Goal: Contribute content: Contribute content

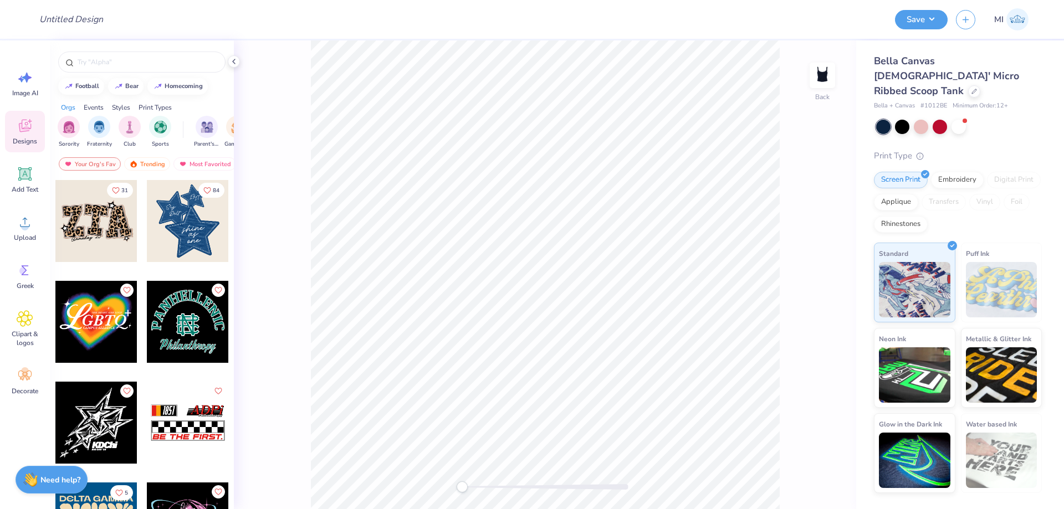
click at [114, 25] on div "Design Title" at bounding box center [458, 19] width 857 height 39
click at [89, 20] on input "Design Title" at bounding box center [84, 19] width 109 height 22
paste input "FPS240133"
type input "FPS240133"
click at [277, 18] on div "Design Title FPS240133" at bounding box center [458, 19] width 857 height 39
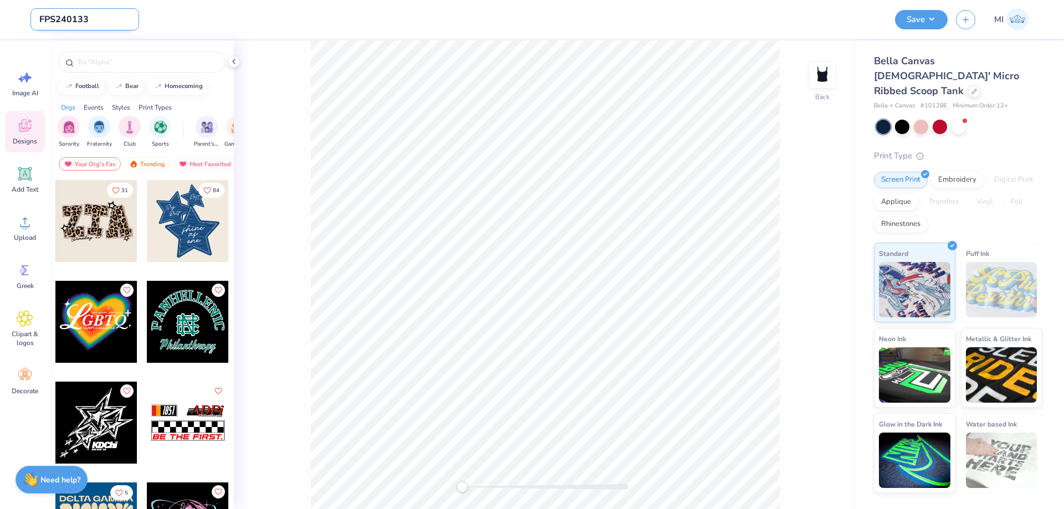
click at [53, 21] on input "FPS240133" at bounding box center [84, 19] width 109 height 22
click at [29, 232] on div "Upload" at bounding box center [25, 228] width 40 height 42
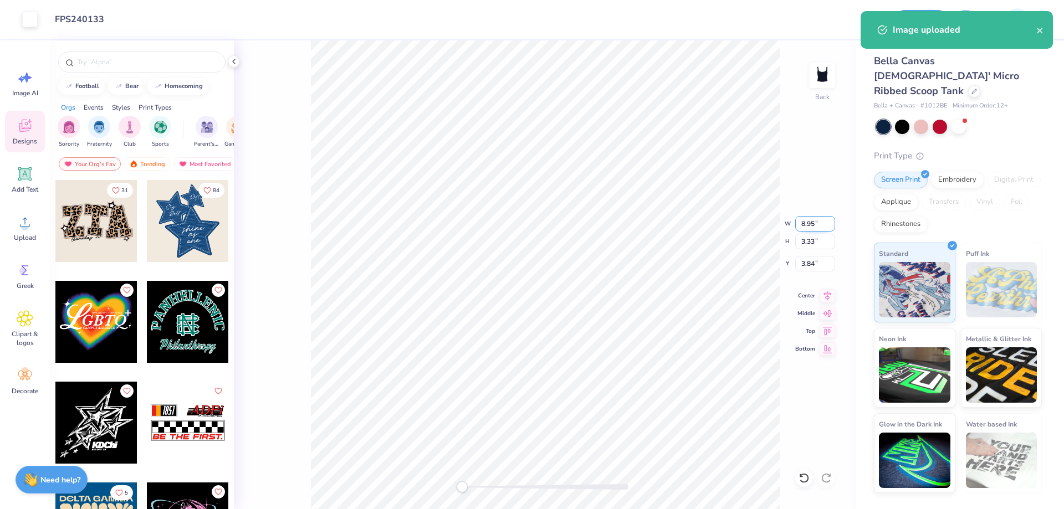
click at [817, 225] on input "8.95" at bounding box center [816, 224] width 40 height 16
type input "5"
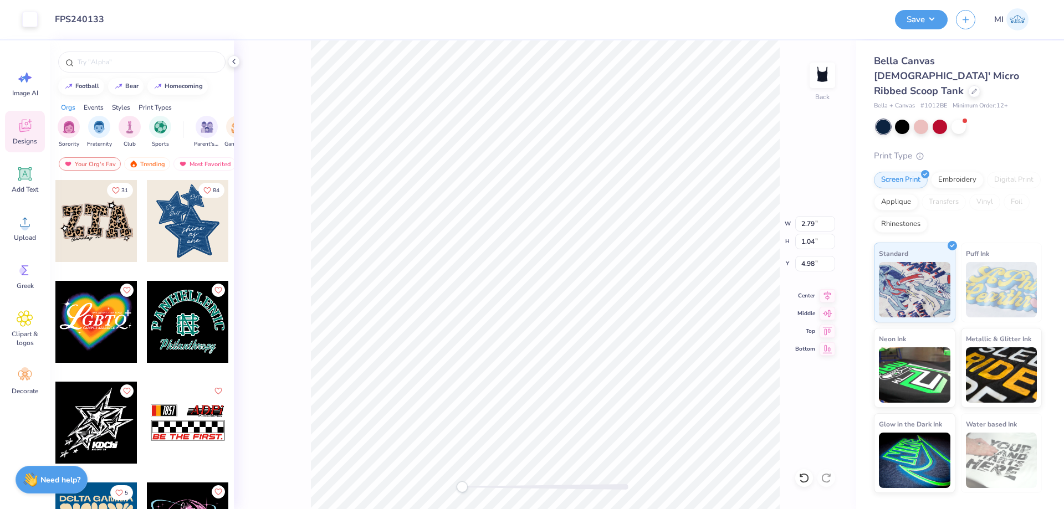
click at [441, 488] on div "Back W 2.79 2.79 " H 1.04 1.04 " Y 4.98 4.98 " Center Middle Top Bottom" at bounding box center [545, 274] width 623 height 469
click at [16, 179] on div "Add Text" at bounding box center [25, 180] width 40 height 42
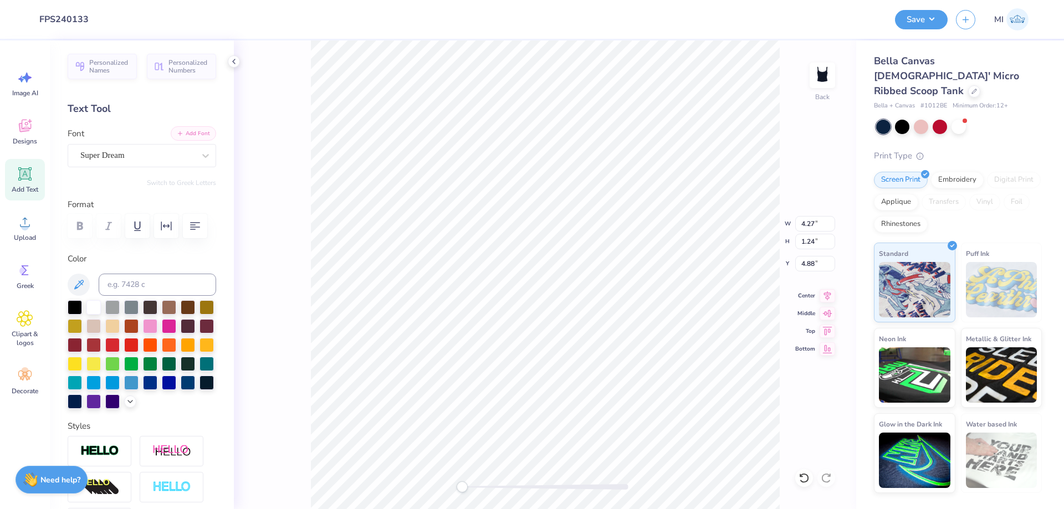
click at [193, 130] on button "Add Font" at bounding box center [193, 133] width 45 height 14
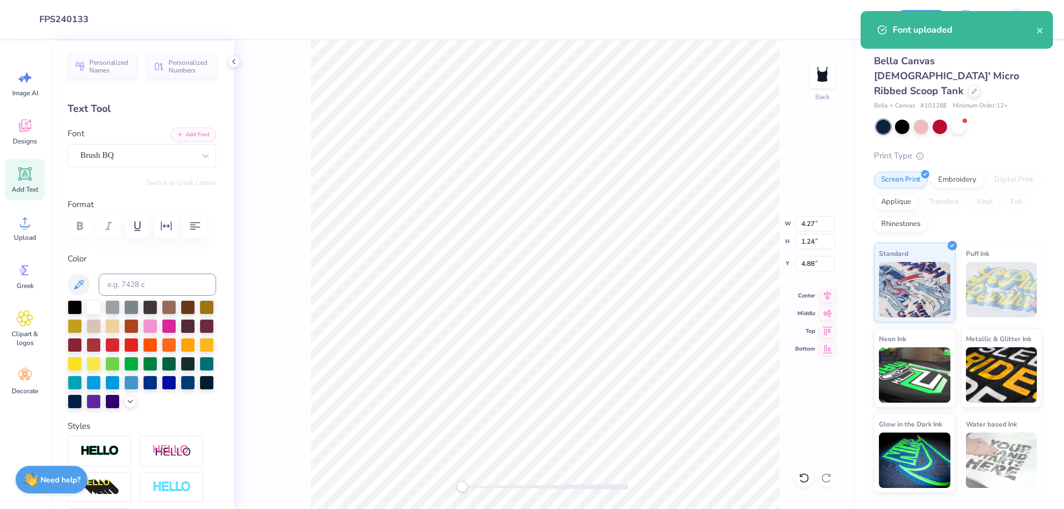
scroll to position [0, 1]
type textarea "aephi"
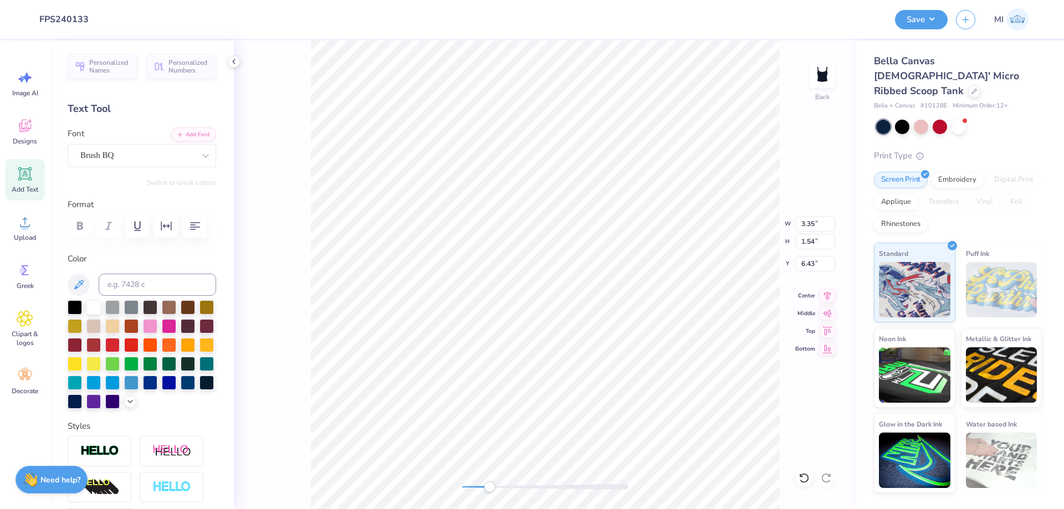
click at [490, 488] on div at bounding box center [545, 488] width 166 height 6
type input "5.00"
type input "1.86"
type input "4.57"
drag, startPoint x: 820, startPoint y: 229, endPoint x: 794, endPoint y: 226, distance: 25.7
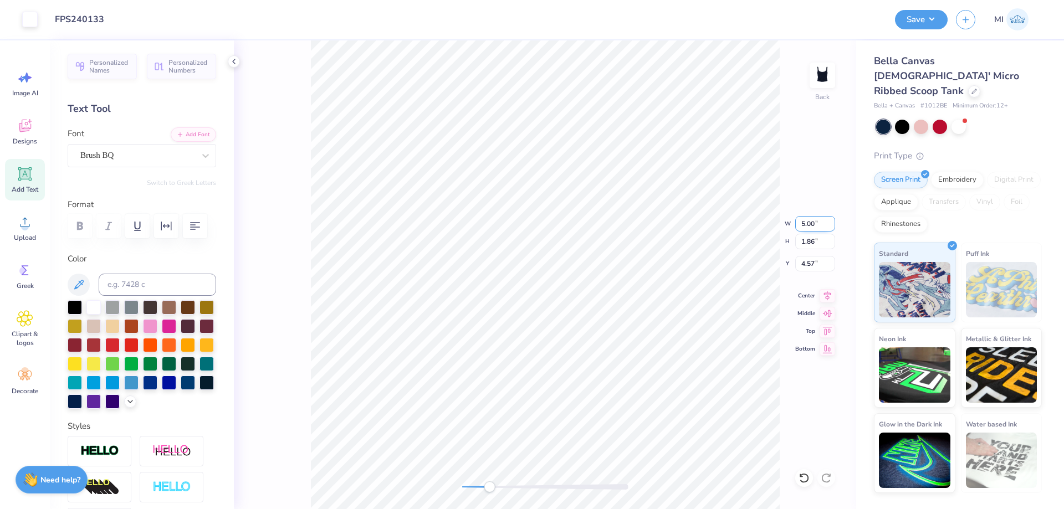
click at [796, 226] on input "5.00" at bounding box center [816, 224] width 40 height 16
type input "3.20"
type input "1.19"
type input "4.91"
click at [906, 119] on div at bounding box center [902, 126] width 14 height 14
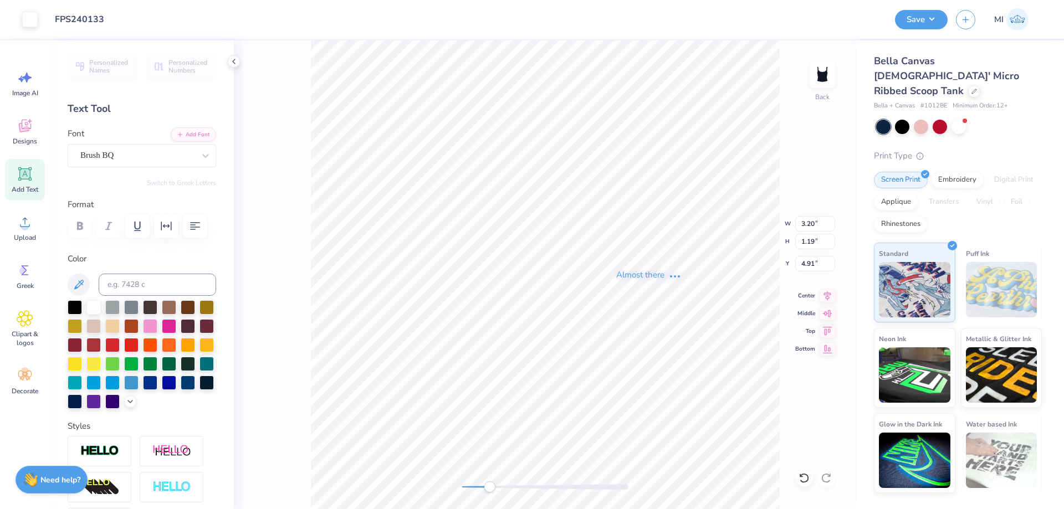
type input "4.00"
type input "1.49"
type input "4.76"
click at [900, 119] on div at bounding box center [902, 126] width 14 height 14
click at [394, 475] on div "Back W 4.00 4.00 " H 1.49 1.49 " Y 4.76 4.76 " Center Middle Top Bottom" at bounding box center [545, 274] width 623 height 469
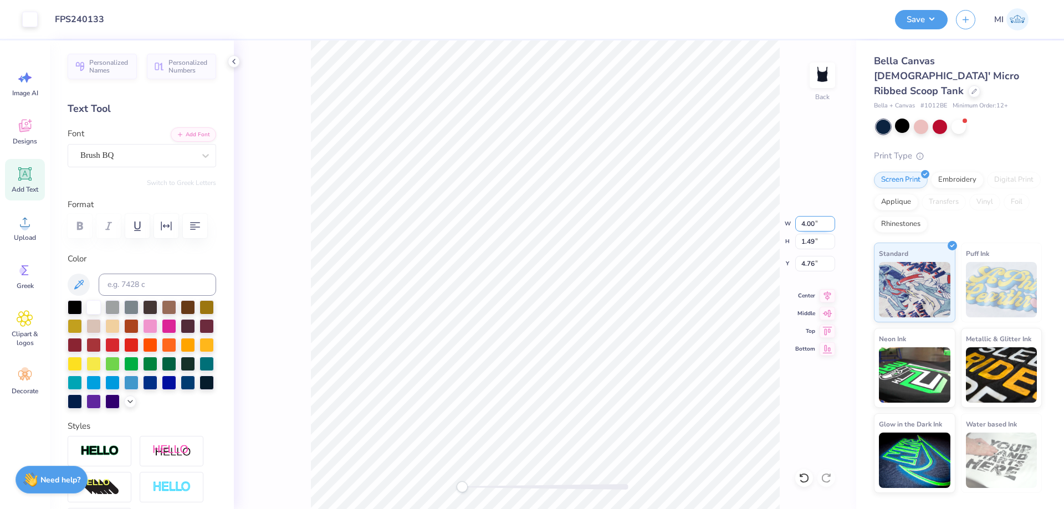
click at [820, 222] on input "4.00" at bounding box center [816, 224] width 40 height 16
type input "2.25"
type input "0.84"
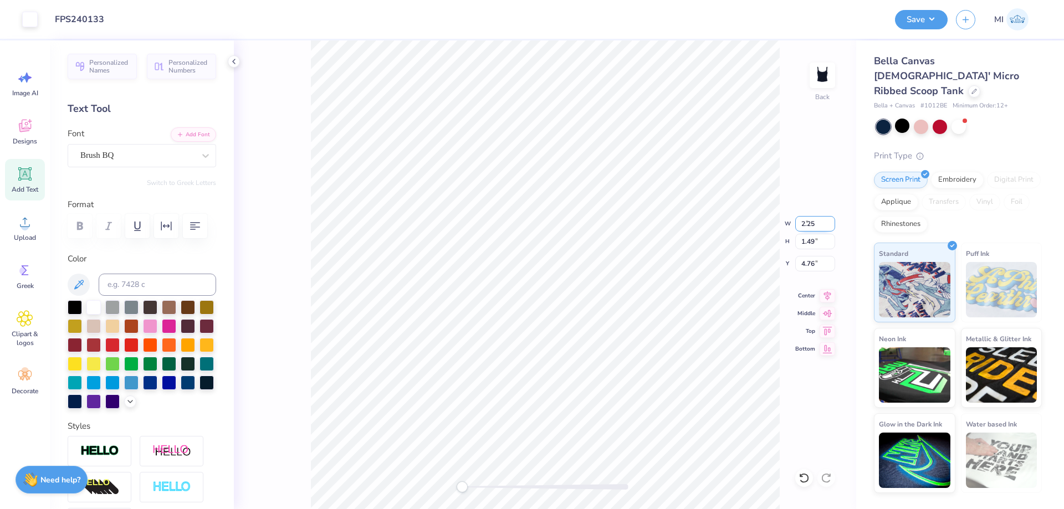
type input "5.08"
click at [900, 119] on div at bounding box center [902, 126] width 14 height 14
type input "3.00"
type input "1.11"
type input "4.94"
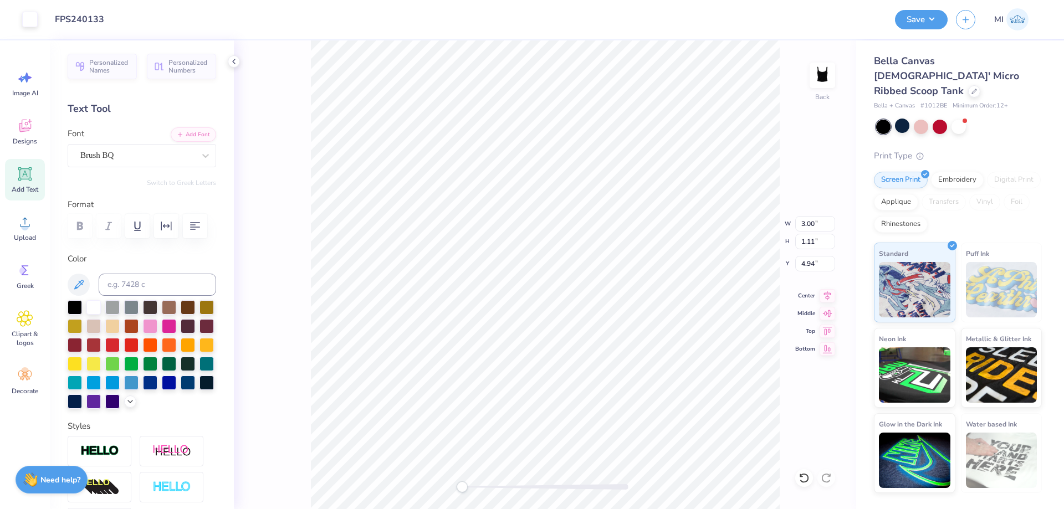
click at [889, 120] on div at bounding box center [883, 127] width 14 height 14
click at [905, 119] on div at bounding box center [902, 126] width 14 height 14
click at [823, 266] on input "4.94" at bounding box center [816, 264] width 40 height 16
type input "3"
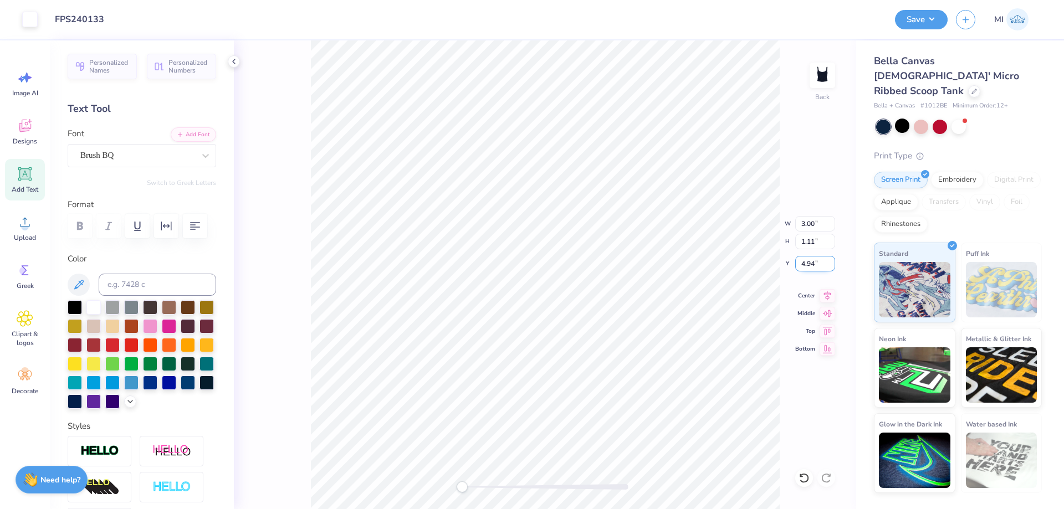
click at [823, 266] on input "3" at bounding box center [816, 264] width 40 height 16
drag, startPoint x: 814, startPoint y: 264, endPoint x: 736, endPoint y: 283, distance: 79.9
click at [796, 272] on input "2.00" at bounding box center [816, 264] width 40 height 16
type input "1.50"
click at [482, 487] on div at bounding box center [545, 488] width 166 height 6
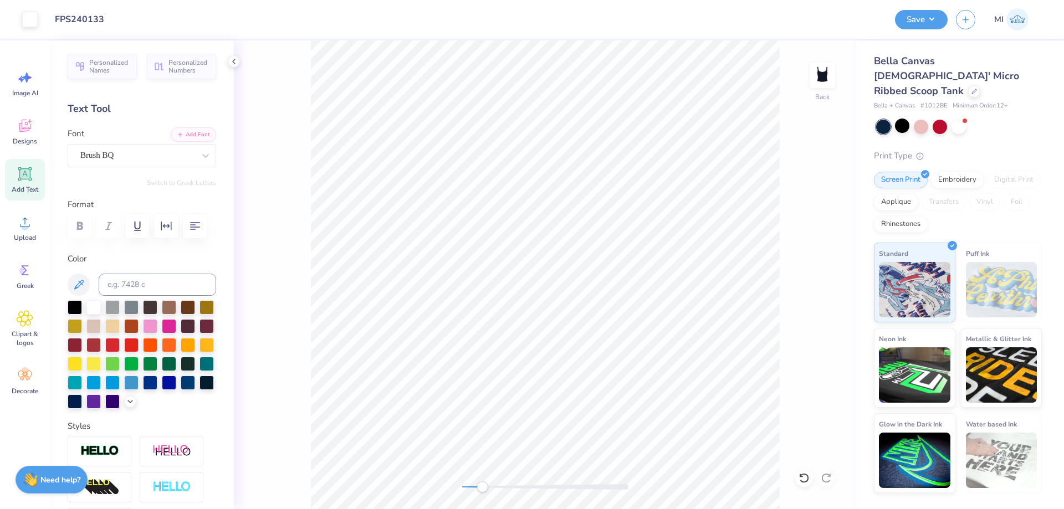
click at [18, 176] on icon at bounding box center [25, 174] width 17 height 17
click at [202, 132] on button "Add Font" at bounding box center [193, 133] width 45 height 14
type textarea "FALL RETREAT"
click at [165, 228] on icon "button" at bounding box center [166, 226] width 13 height 13
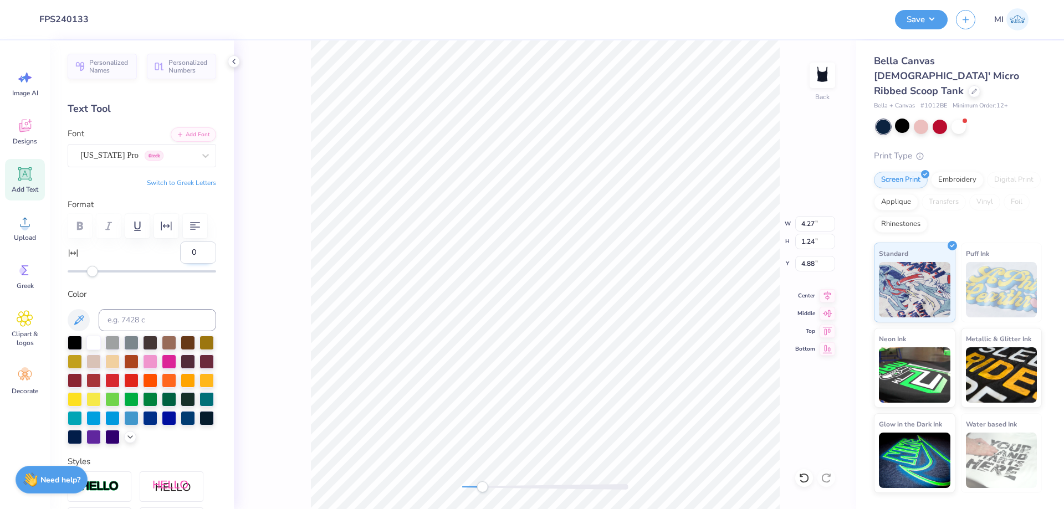
drag, startPoint x: 198, startPoint y: 251, endPoint x: 160, endPoint y: 254, distance: 38.9
click at [180, 254] on input "0" at bounding box center [198, 253] width 36 height 22
type input "28"
drag, startPoint x: 89, startPoint y: 273, endPoint x: 128, endPoint y: 273, distance: 38.8
click at [128, 273] on div "Accessibility label" at bounding box center [126, 271] width 11 height 11
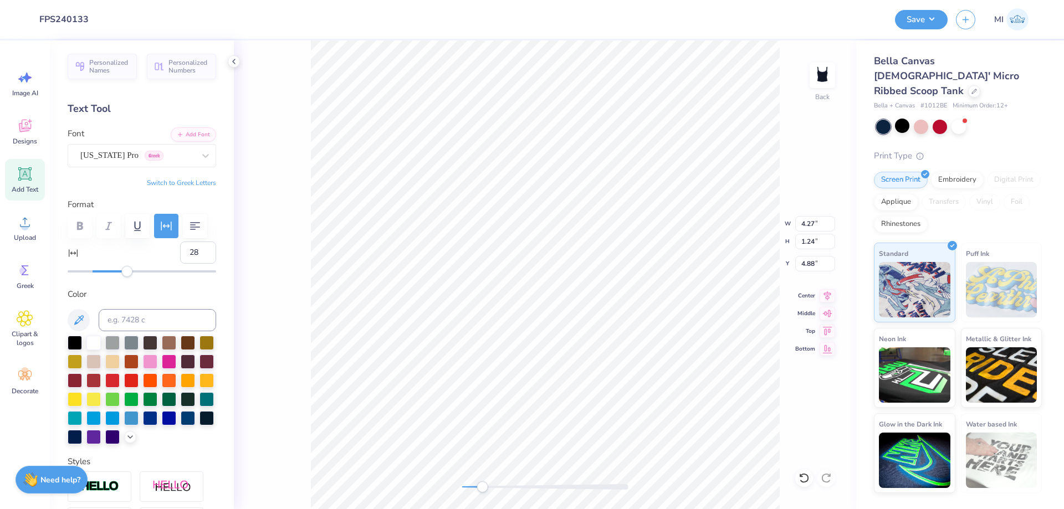
drag, startPoint x: 198, startPoint y: 253, endPoint x: 167, endPoint y: 255, distance: 31.1
click at [180, 255] on input "28" at bounding box center [198, 253] width 36 height 22
type input "30"
type textarea "FALL RETREAT"
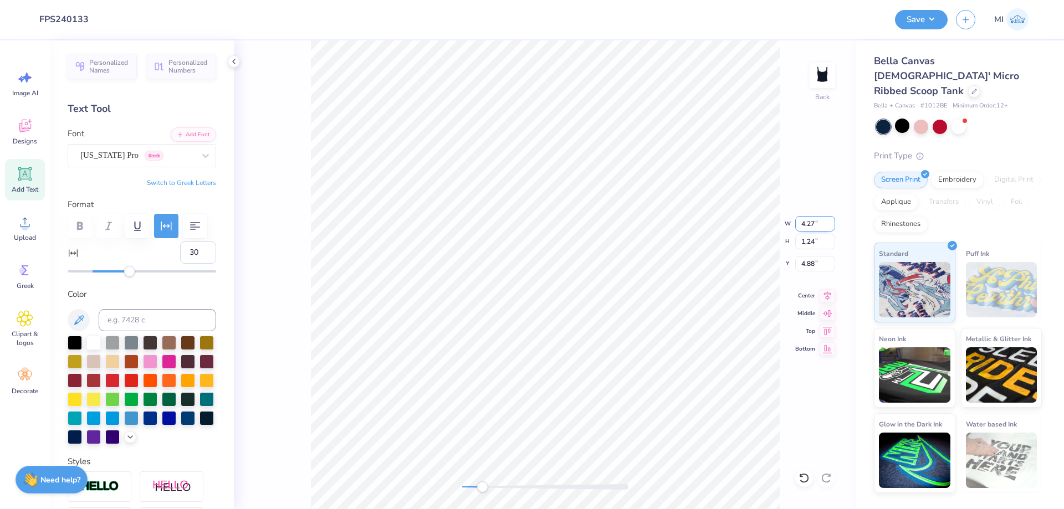
click at [817, 226] on input "4.27" at bounding box center [816, 224] width 40 height 16
type input "8.95"
type input "0.60"
type input "5.20"
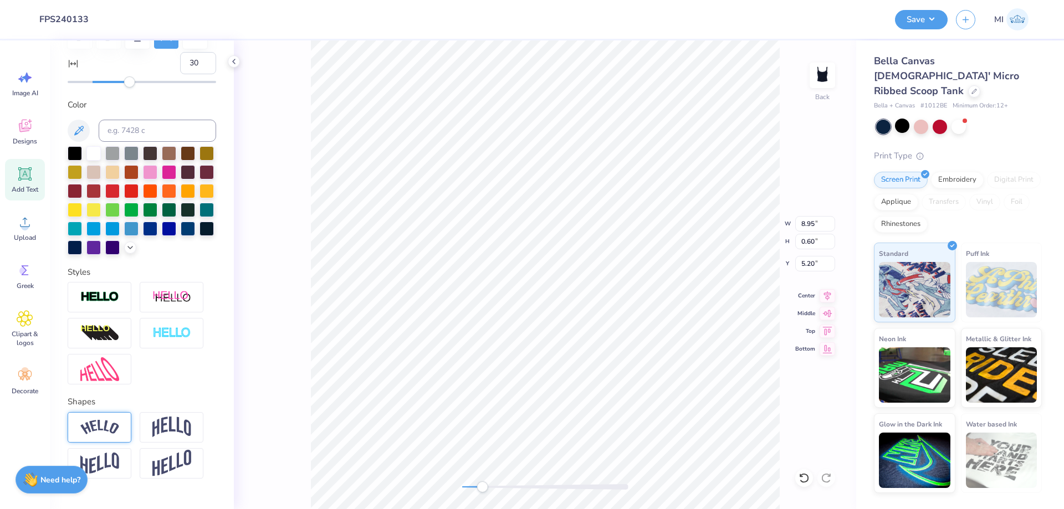
scroll to position [200, 0]
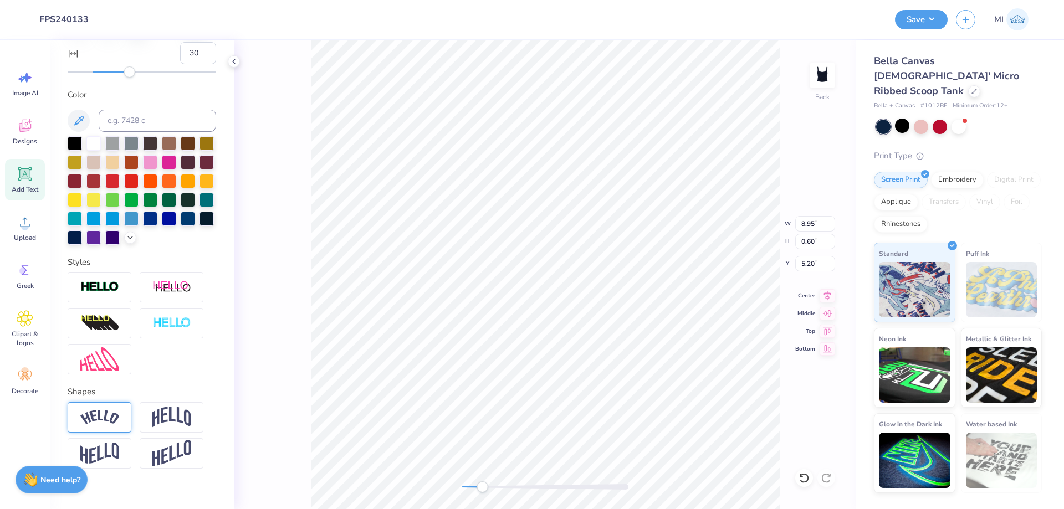
click at [110, 419] on img at bounding box center [99, 417] width 39 height 15
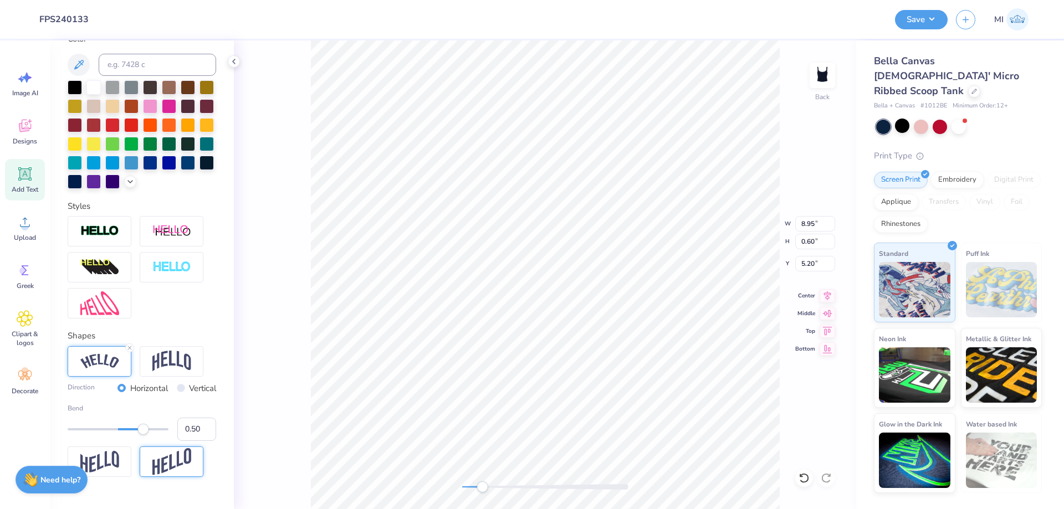
scroll to position [281, 0]
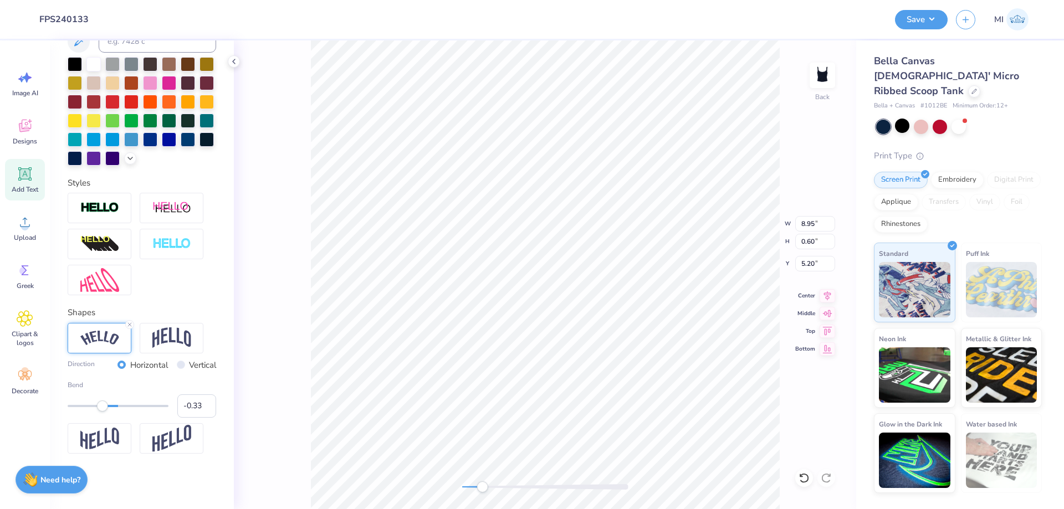
type input "-0.34"
drag, startPoint x: 141, startPoint y: 407, endPoint x: 101, endPoint y: 407, distance: 40.5
click at [101, 407] on div "Accessibility label" at bounding box center [100, 406] width 11 height 11
click at [537, 481] on div "Back" at bounding box center [545, 274] width 623 height 469
click at [411, 472] on div "Back" at bounding box center [545, 274] width 623 height 469
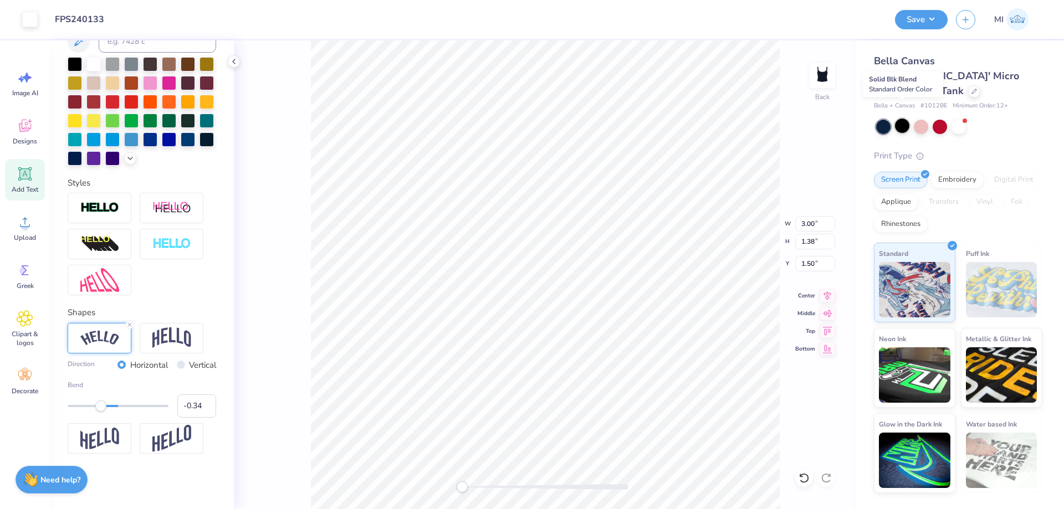
click at [909, 119] on div at bounding box center [902, 126] width 14 height 14
click at [887, 120] on div at bounding box center [883, 127] width 14 height 14
click at [902, 119] on div at bounding box center [902, 126] width 14 height 14
click at [935, 26] on button "Save" at bounding box center [921, 17] width 53 height 19
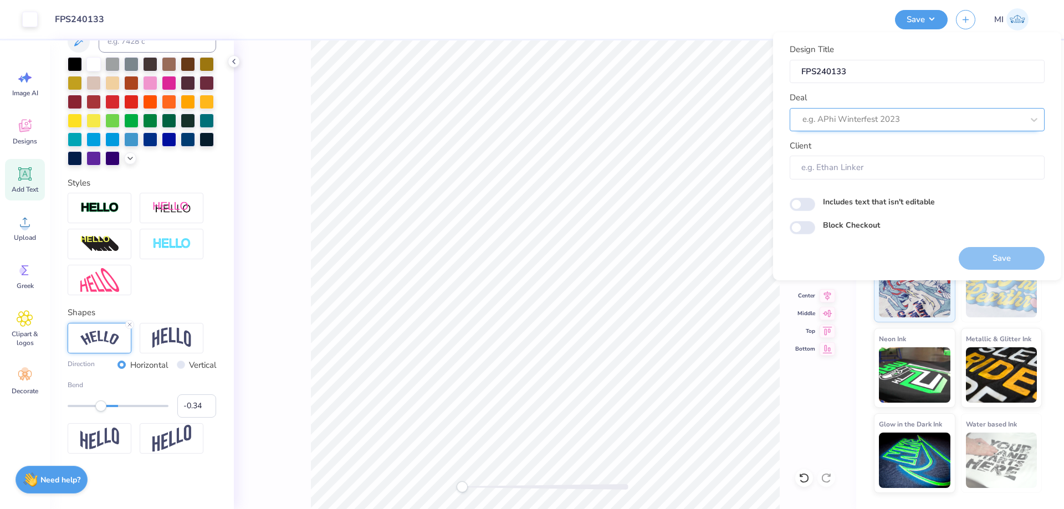
click at [916, 118] on div at bounding box center [913, 119] width 221 height 15
type input "d"
click at [860, 145] on div "Design Tool Gallery" at bounding box center [917, 149] width 246 height 18
type input "Design Tool Gallery"
type input "Design Tool Gallery User"
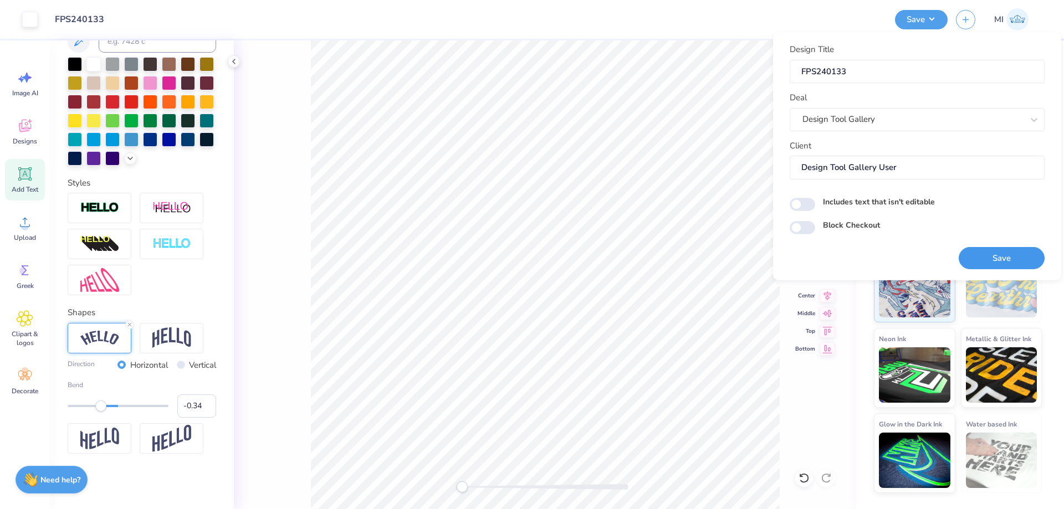
click at [983, 259] on button "Save" at bounding box center [1002, 258] width 86 height 23
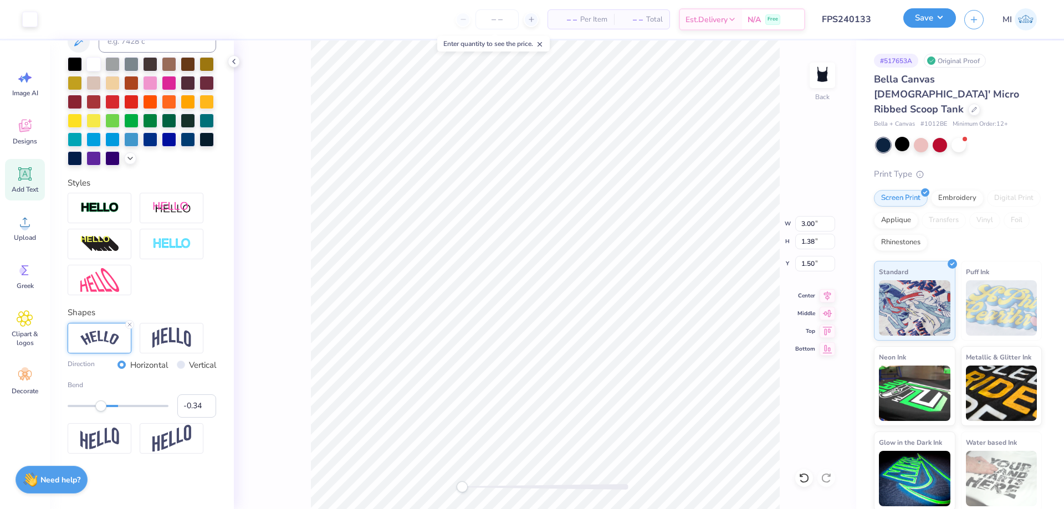
click at [912, 13] on button "Save" at bounding box center [930, 17] width 53 height 19
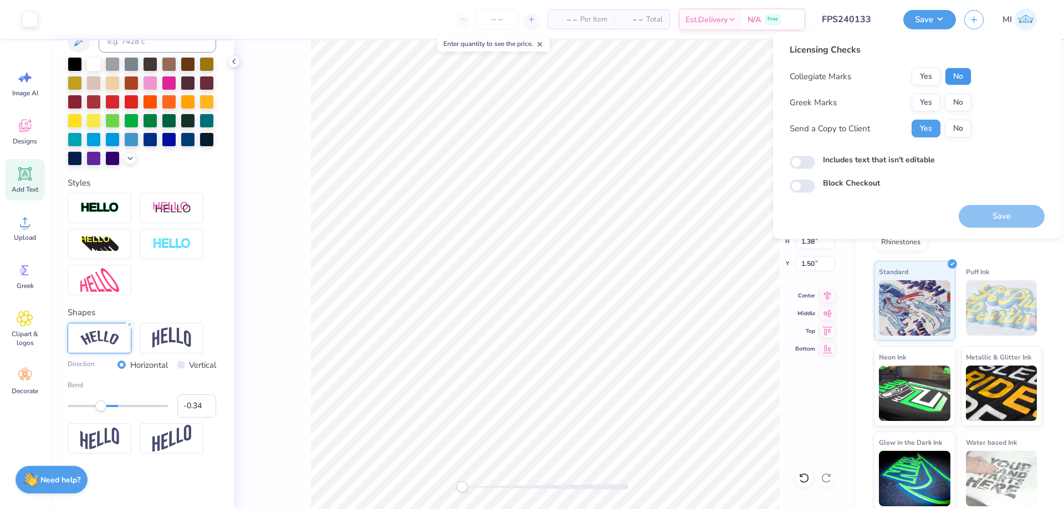
click at [962, 77] on button "No" at bounding box center [958, 77] width 27 height 18
click at [925, 98] on button "Yes" at bounding box center [926, 103] width 29 height 18
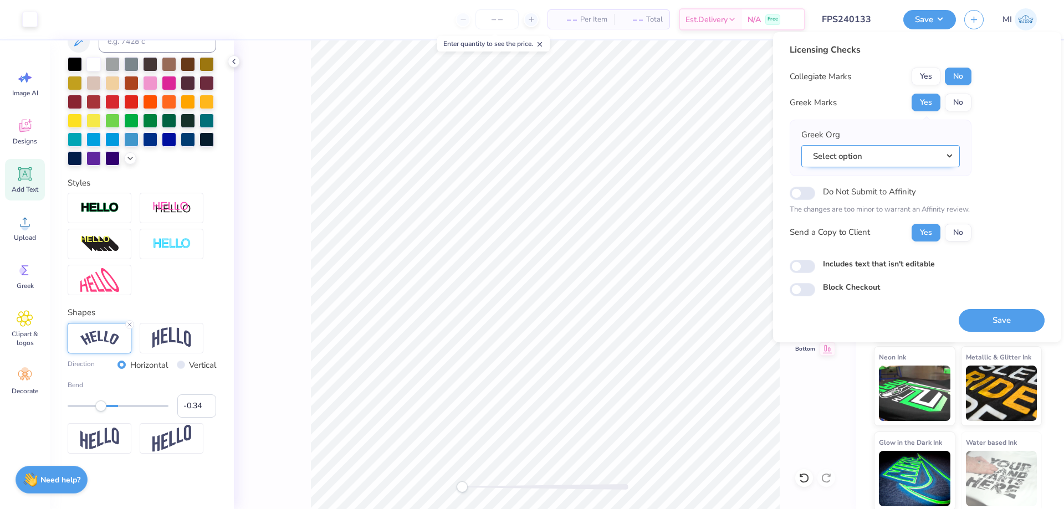
click at [898, 160] on button "Select option" at bounding box center [881, 156] width 159 height 23
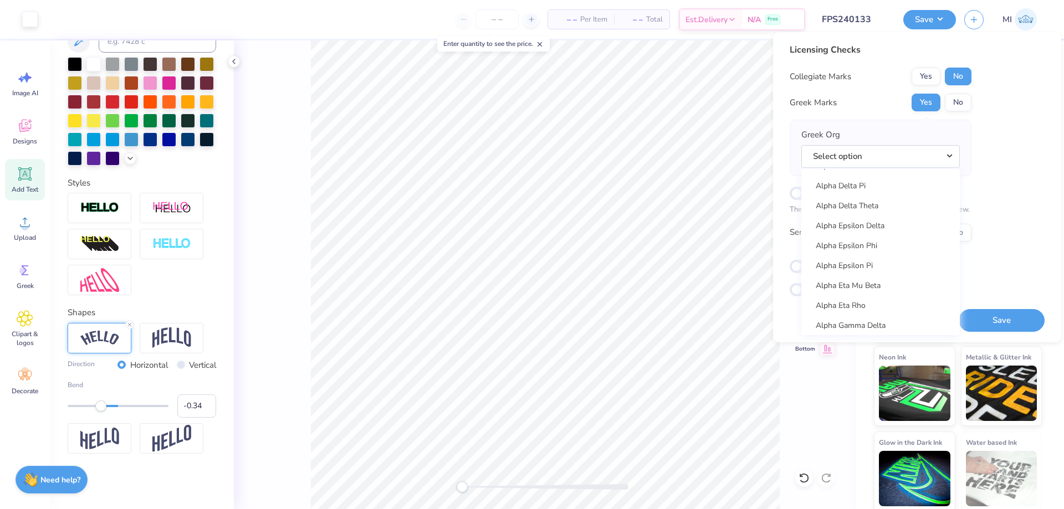
scroll to position [266, 0]
click at [889, 253] on link "Alpha Epsilon Phi" at bounding box center [881, 256] width 150 height 18
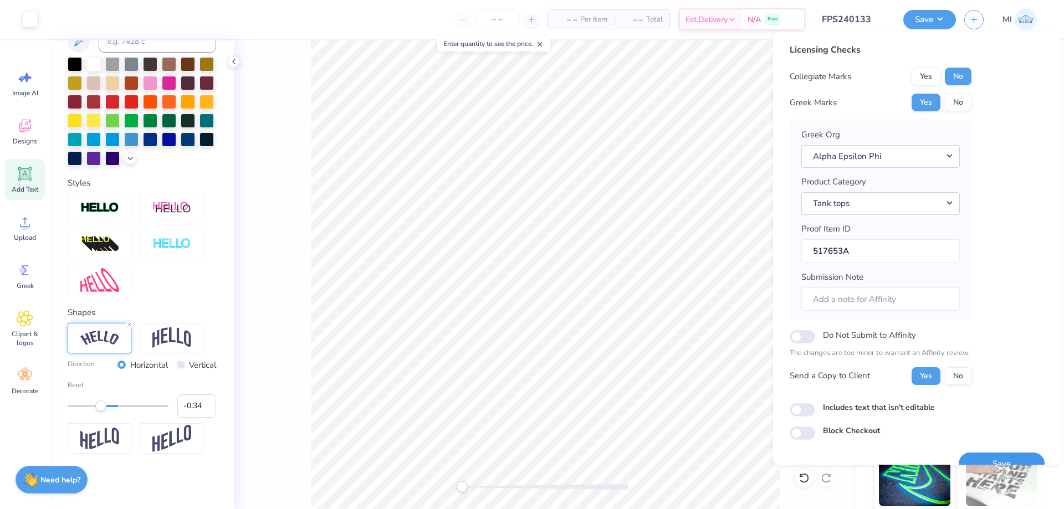
click at [983, 457] on button "Save" at bounding box center [1002, 464] width 86 height 23
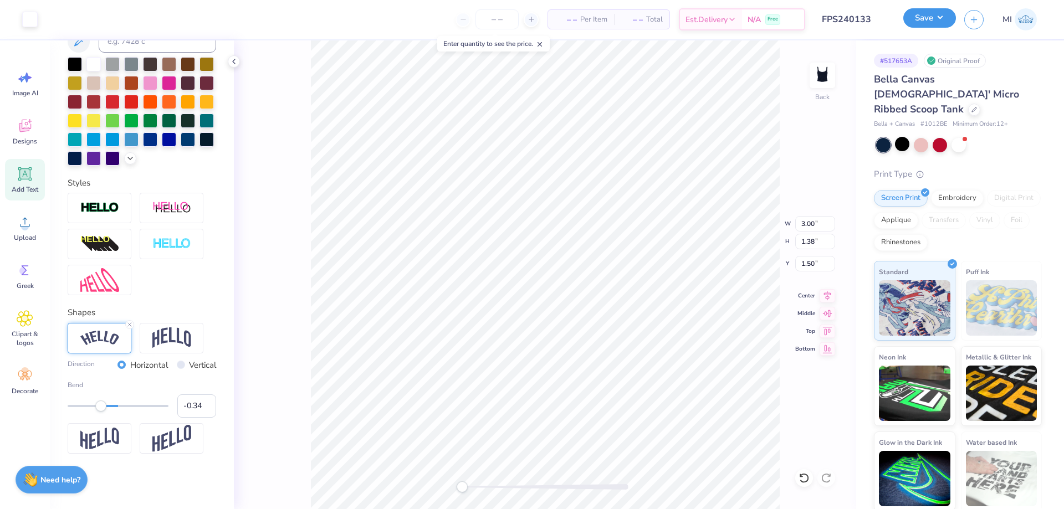
click at [920, 21] on button "Save" at bounding box center [930, 17] width 53 height 19
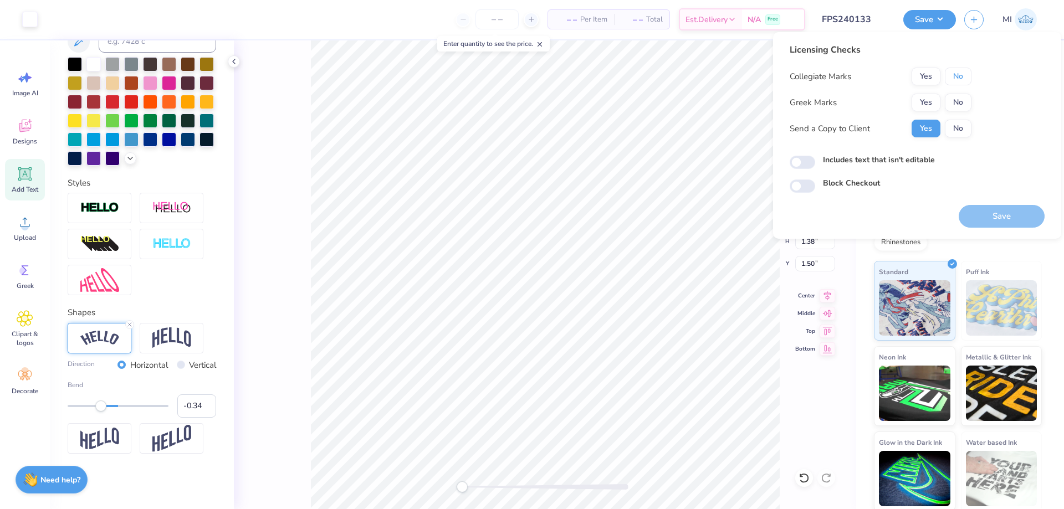
click at [956, 74] on button "No" at bounding box center [958, 77] width 27 height 18
click at [922, 99] on button "Yes" at bounding box center [926, 103] width 29 height 18
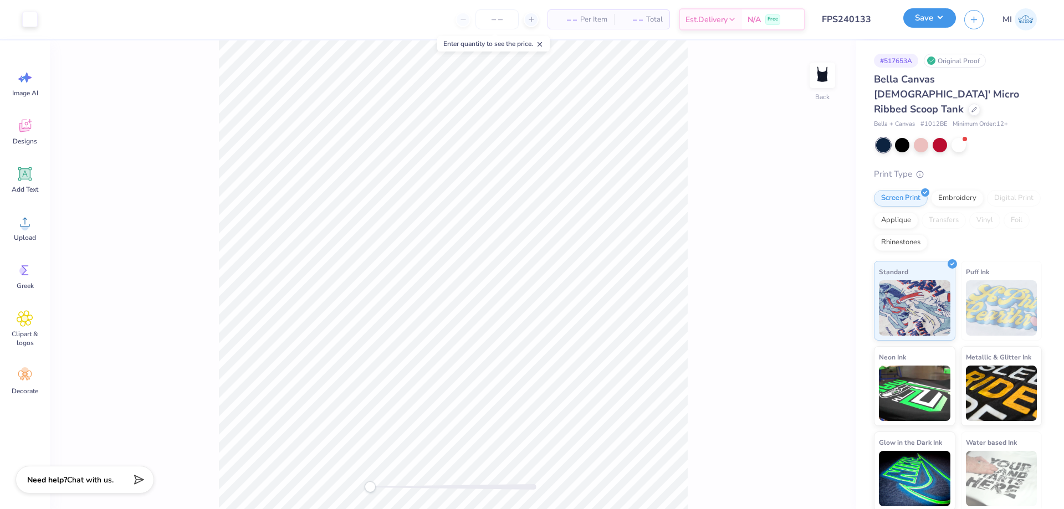
click at [928, 19] on button "Save" at bounding box center [930, 17] width 53 height 19
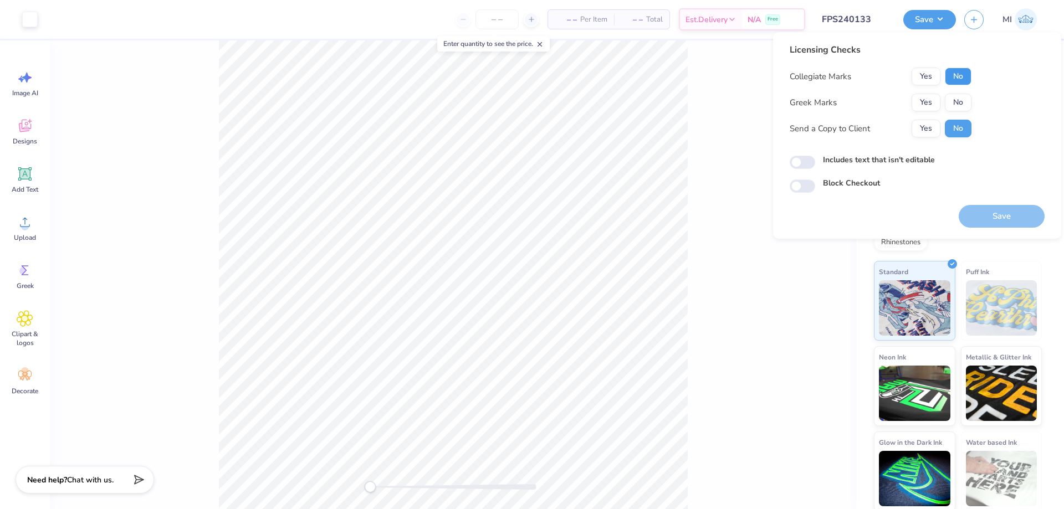
click at [951, 73] on button "No" at bounding box center [958, 77] width 27 height 18
click at [911, 100] on div "Greek Marks Yes No" at bounding box center [881, 103] width 182 height 18
click at [932, 100] on button "Yes" at bounding box center [926, 103] width 29 height 18
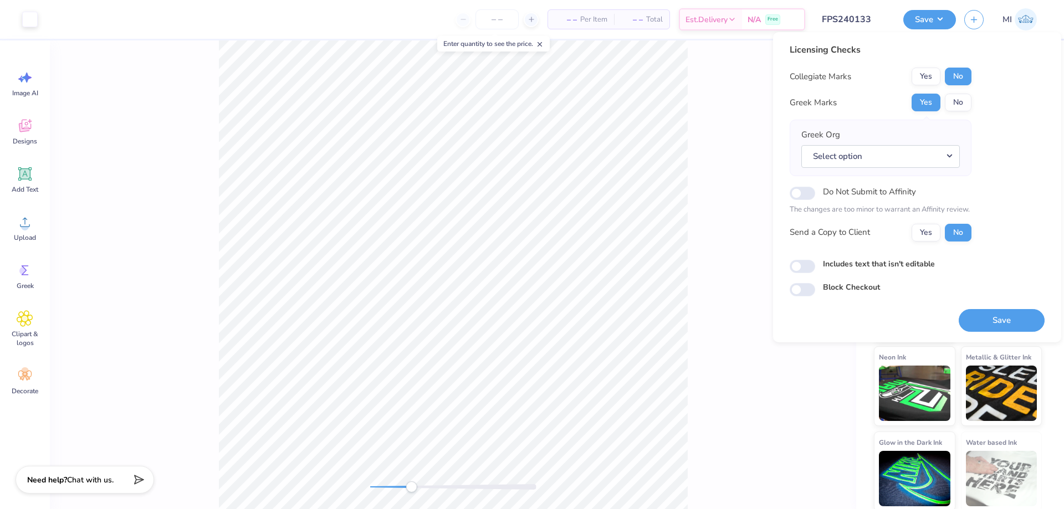
click at [411, 490] on div at bounding box center [453, 487] width 166 height 11
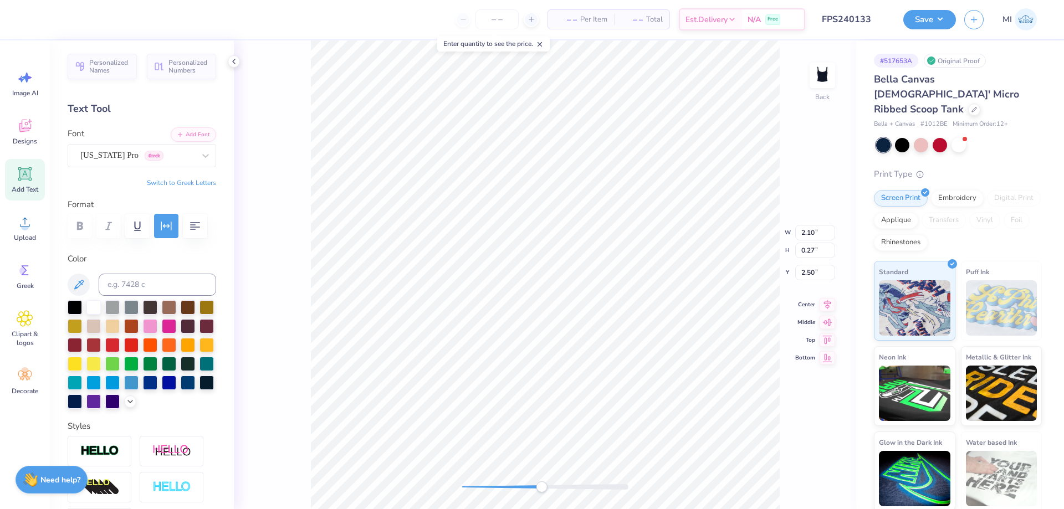
drag, startPoint x: 467, startPoint y: 491, endPoint x: 543, endPoint y: 490, distance: 76.5
click at [543, 490] on div at bounding box center [545, 487] width 166 height 11
click at [424, 487] on div "Back W 2.10 2.10 " H 0.27 0.27 " Y 2.50 2.50 " Center Middle Top Bottom" at bounding box center [545, 274] width 623 height 469
click at [941, 16] on button "Save" at bounding box center [930, 17] width 53 height 19
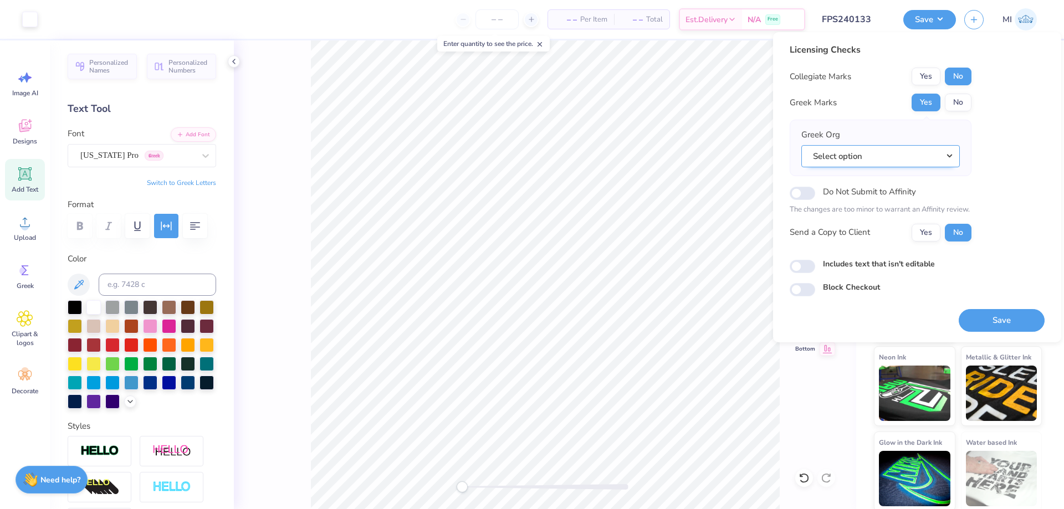
click at [911, 151] on button "Select option" at bounding box center [881, 156] width 159 height 23
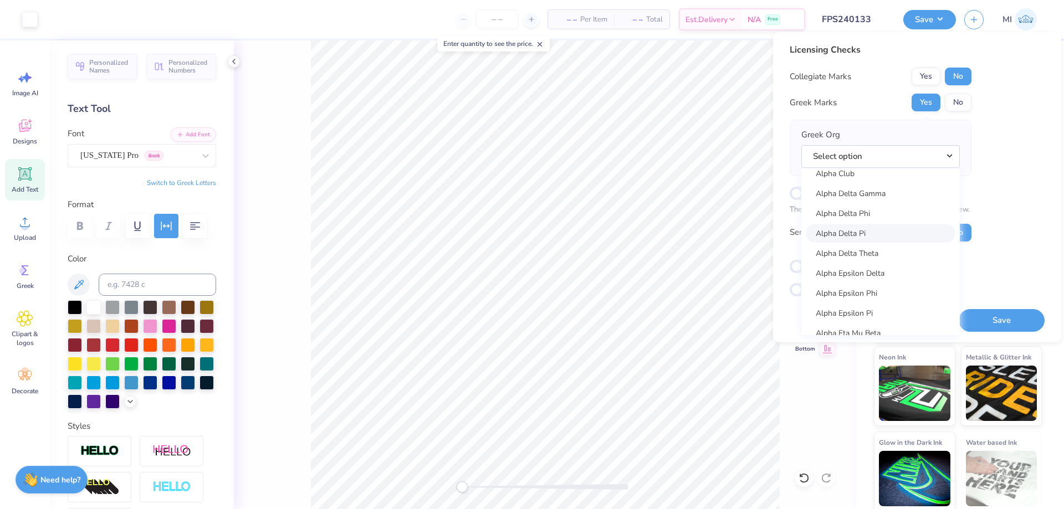
scroll to position [266, 0]
click at [881, 253] on link "Alpha Epsilon Phi" at bounding box center [881, 256] width 150 height 18
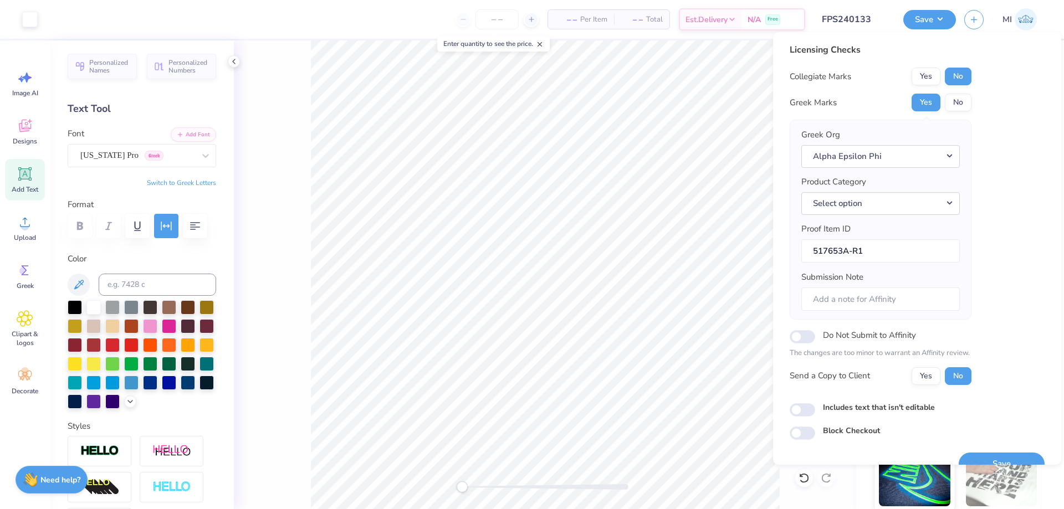
click at [887, 215] on div "Greek Org Alpha Epsilon Phi Acacia Actuarial Society [PERSON_NAME] Society Adel…" at bounding box center [881, 220] width 159 height 182
drag, startPoint x: 897, startPoint y: 206, endPoint x: 905, endPoint y: 216, distance: 13.0
click at [897, 206] on button "Select option" at bounding box center [881, 203] width 159 height 23
click at [852, 332] on link "Tank tops" at bounding box center [881, 333] width 150 height 18
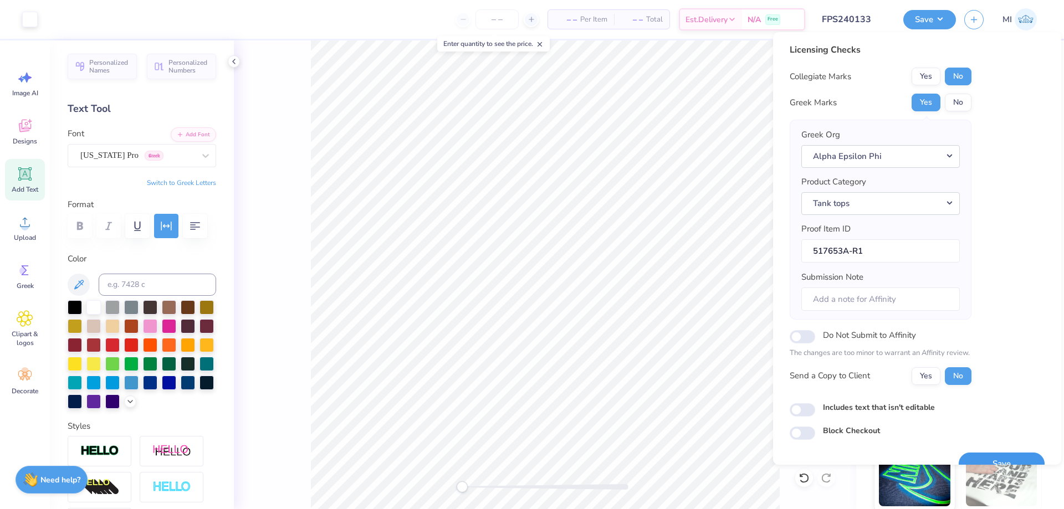
click at [990, 458] on button "Save" at bounding box center [1002, 464] width 86 height 23
